Goal: Check status

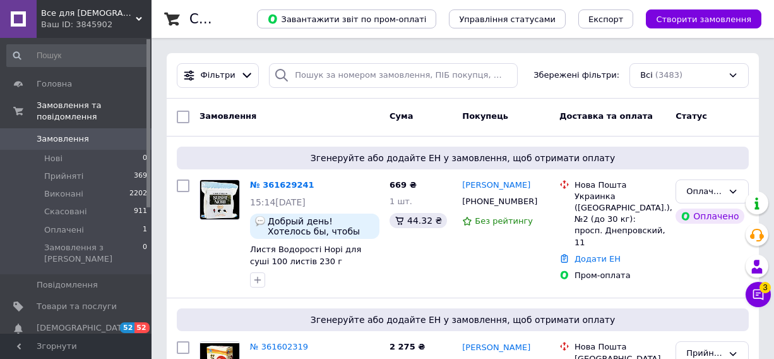
click at [288, 75] on div at bounding box center [281, 75] width 25 height 25
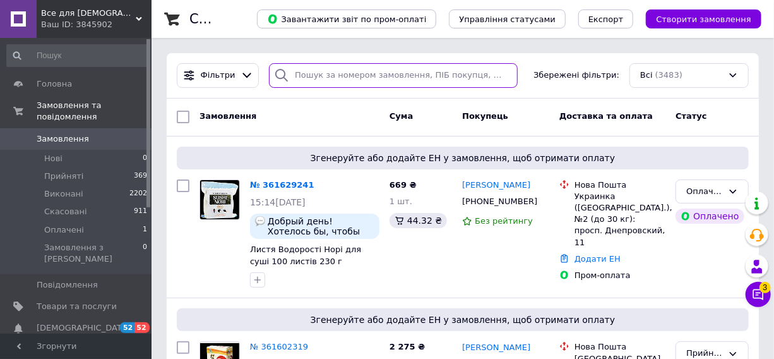
click at [378, 75] on input "search" at bounding box center [393, 75] width 249 height 25
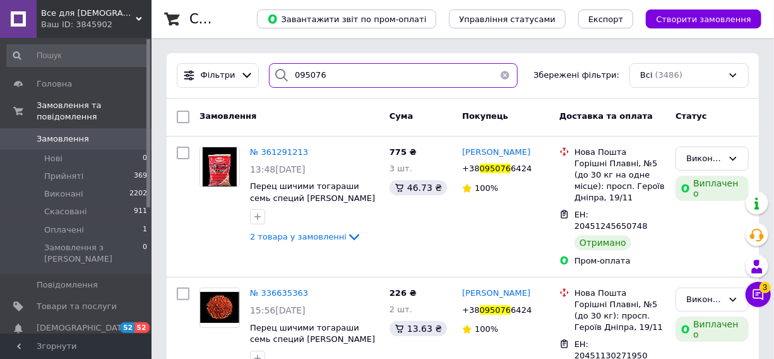
drag, startPoint x: 309, startPoint y: 71, endPoint x: 298, endPoint y: 71, distance: 11.4
click at [298, 71] on input "095076" at bounding box center [393, 75] width 249 height 25
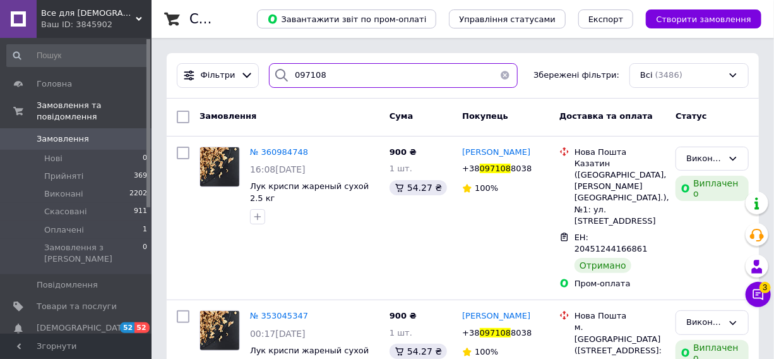
drag, startPoint x: 322, startPoint y: 77, endPoint x: 296, endPoint y: 74, distance: 26.1
click at [296, 74] on input "097108" at bounding box center [393, 75] width 249 height 25
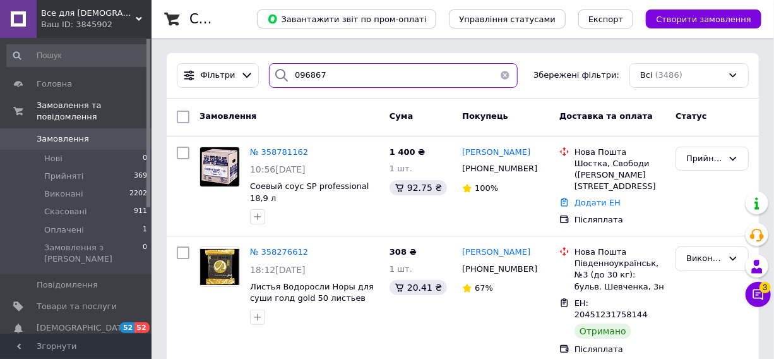
drag, startPoint x: 340, startPoint y: 73, endPoint x: 290, endPoint y: 76, distance: 50.6
click at [291, 77] on input "096867" at bounding box center [393, 75] width 249 height 25
type input "6"
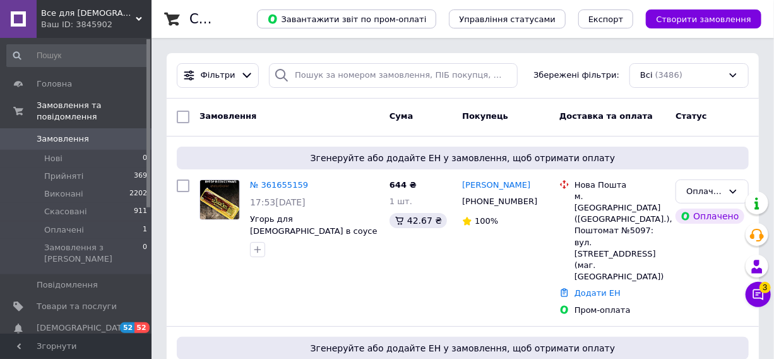
drag, startPoint x: 770, startPoint y: 111, endPoint x: 606, endPoint y: 90, distance: 166.1
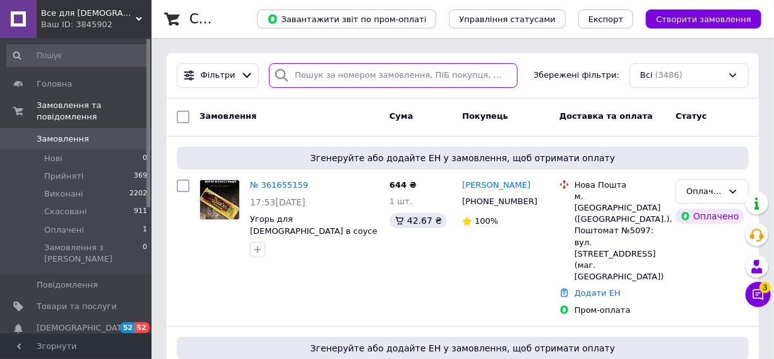
click at [397, 77] on input "search" at bounding box center [393, 75] width 249 height 25
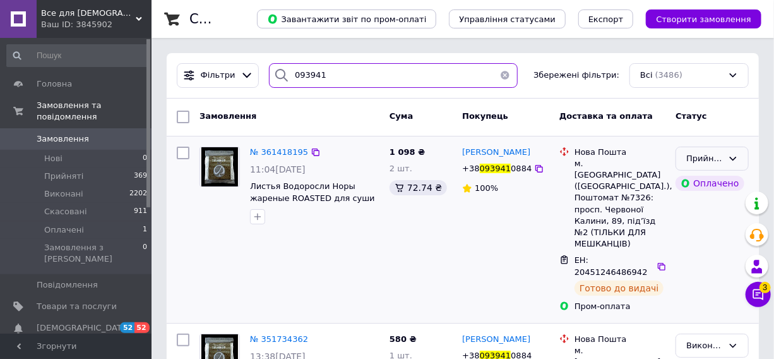
type input "093941"
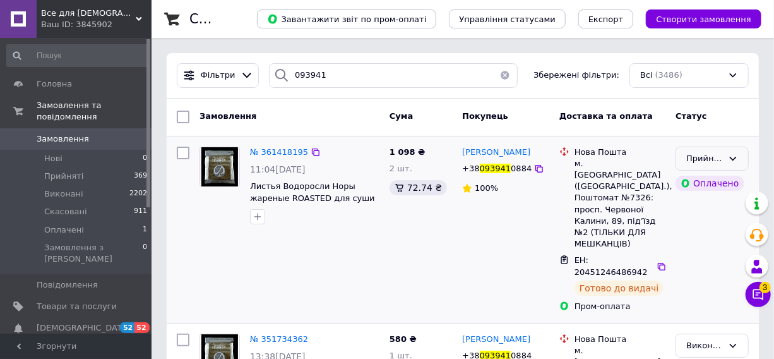
click at [734, 157] on icon at bounding box center [733, 158] width 10 height 10
click at [708, 182] on li "Виконано" at bounding box center [712, 184] width 72 height 23
